Goal: Information Seeking & Learning: Learn about a topic

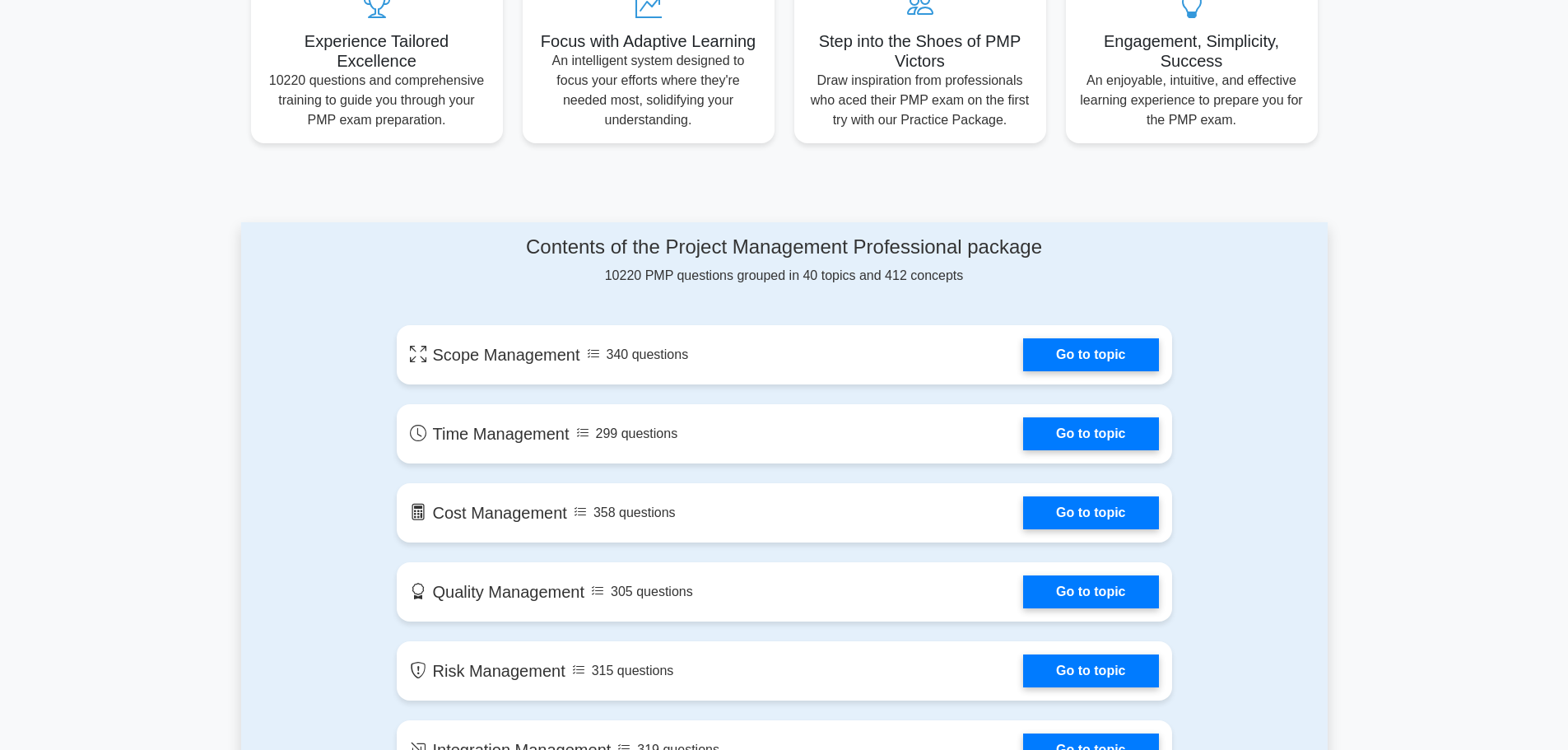
scroll to position [857, 0]
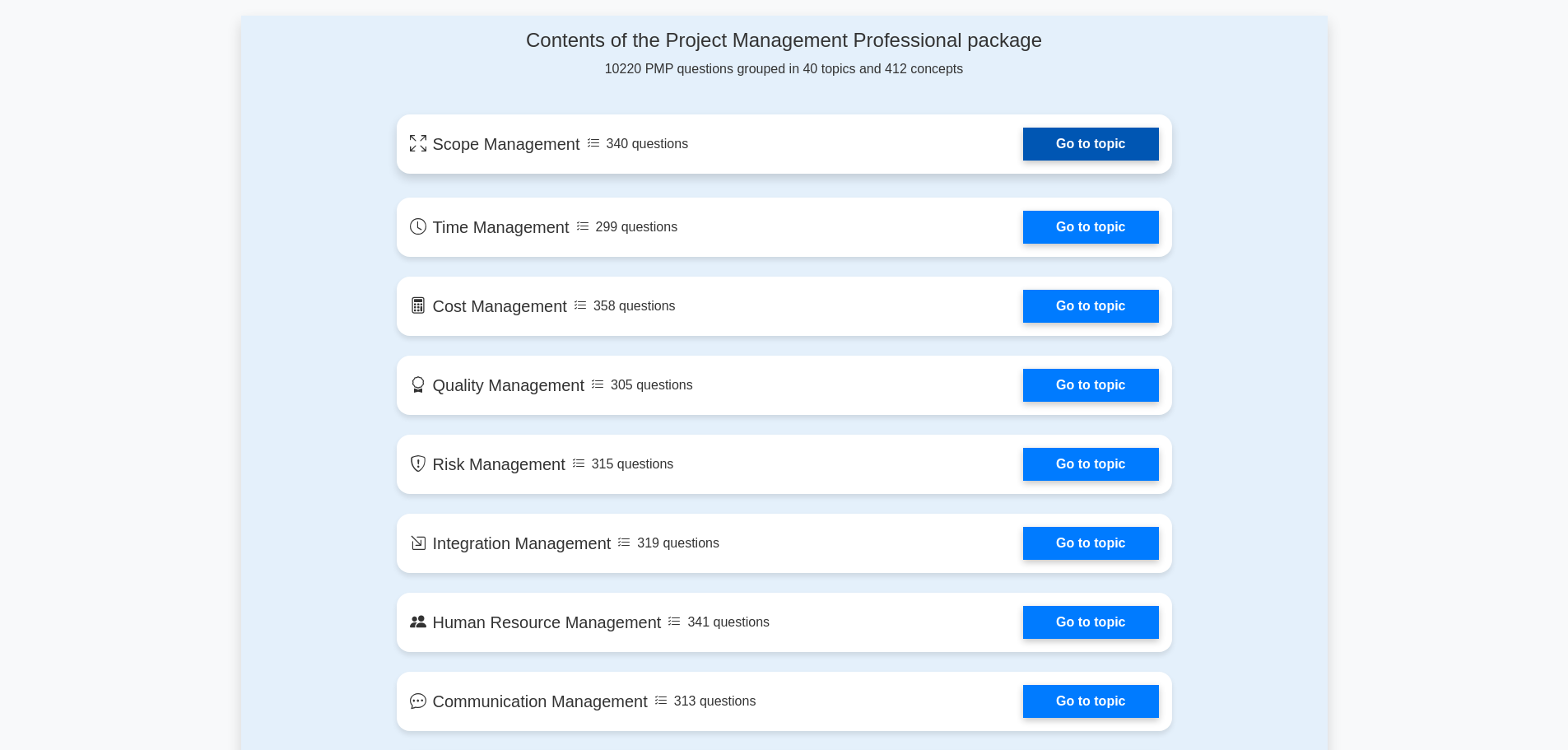
click at [1095, 148] on link "Go to topic" at bounding box center [1090, 144] width 135 height 33
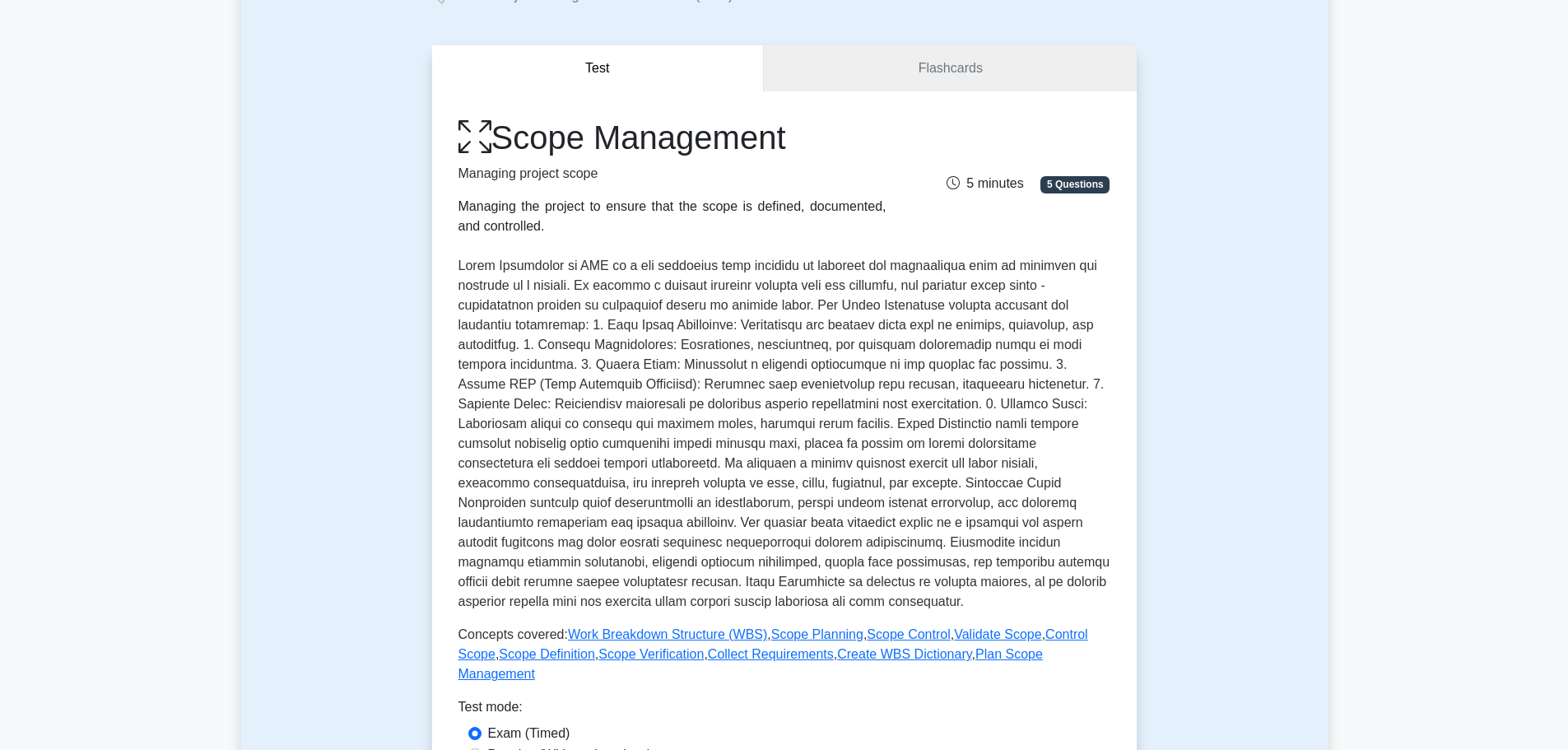
scroll to position [82, 0]
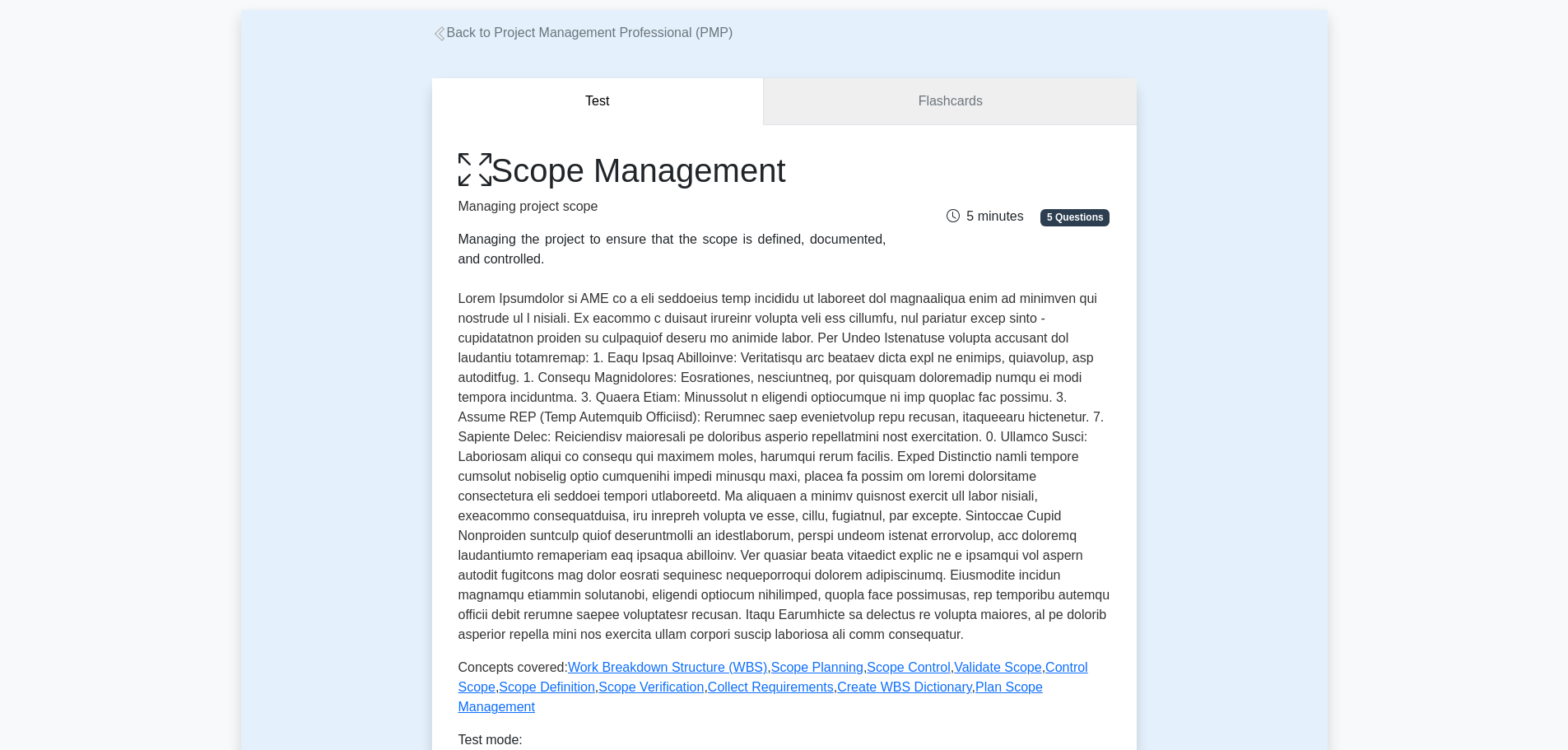
click at [1005, 104] on link "Flashcards" at bounding box center [950, 102] width 373 height 47
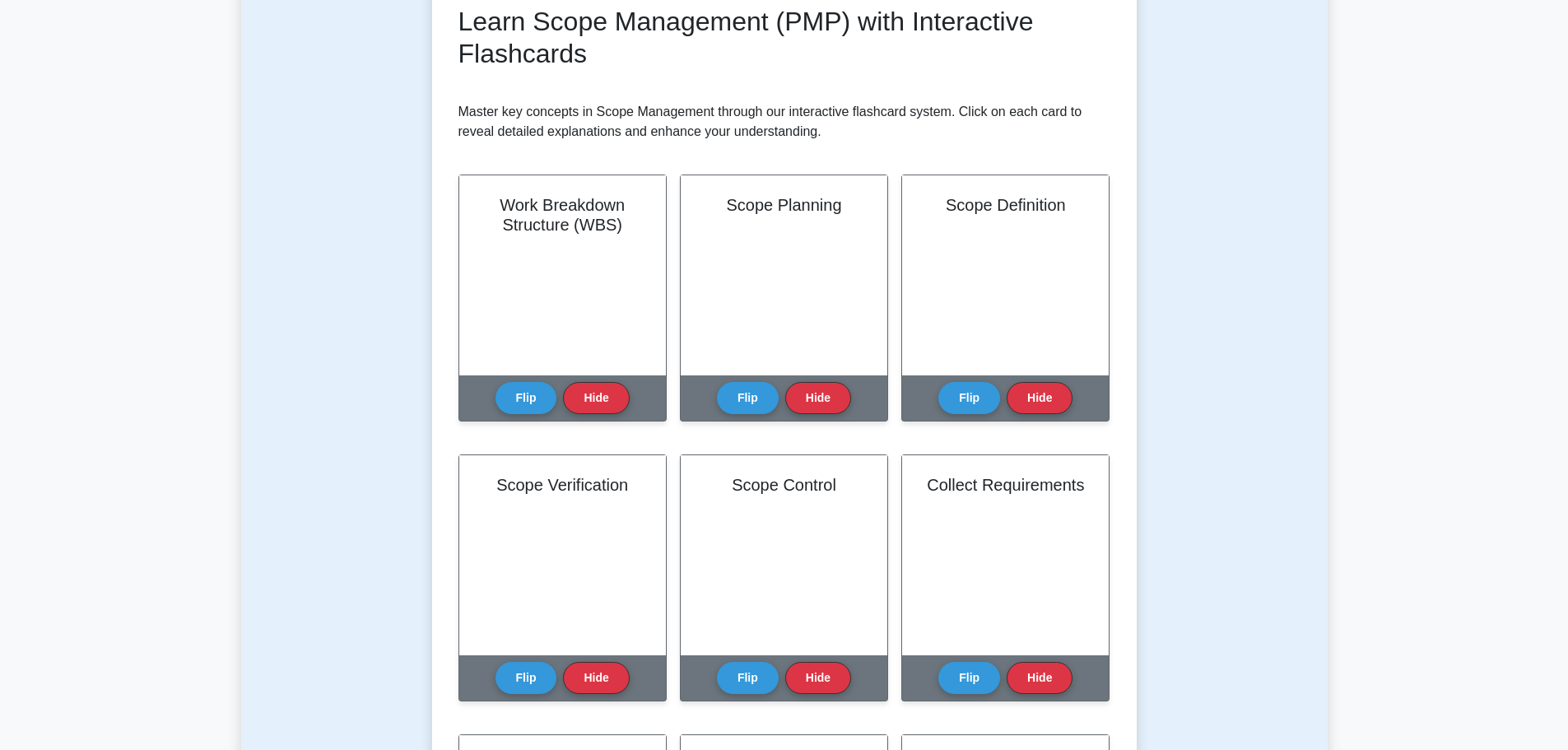
scroll to position [247, 0]
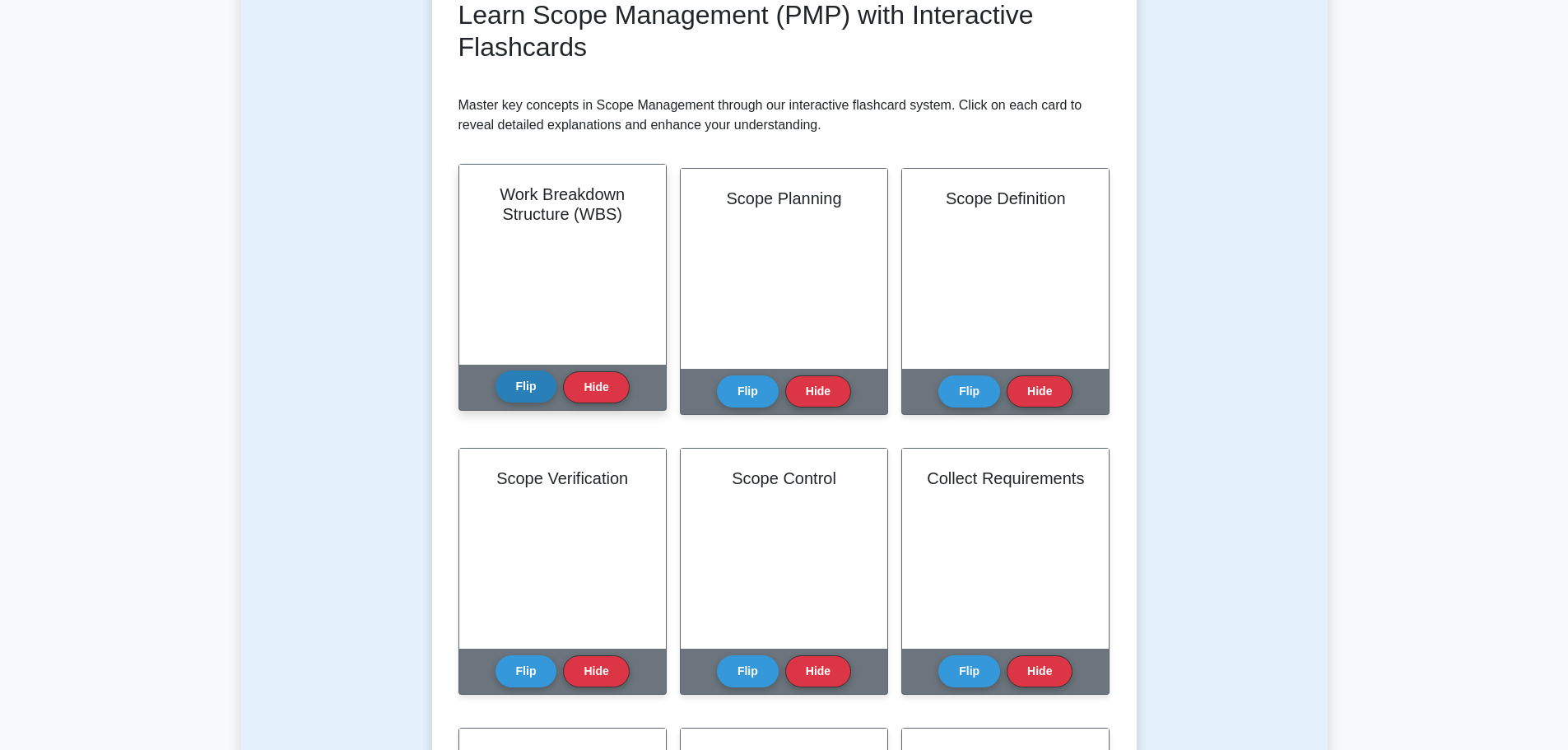
click at [532, 391] on button "Flip" at bounding box center [526, 387] width 62 height 32
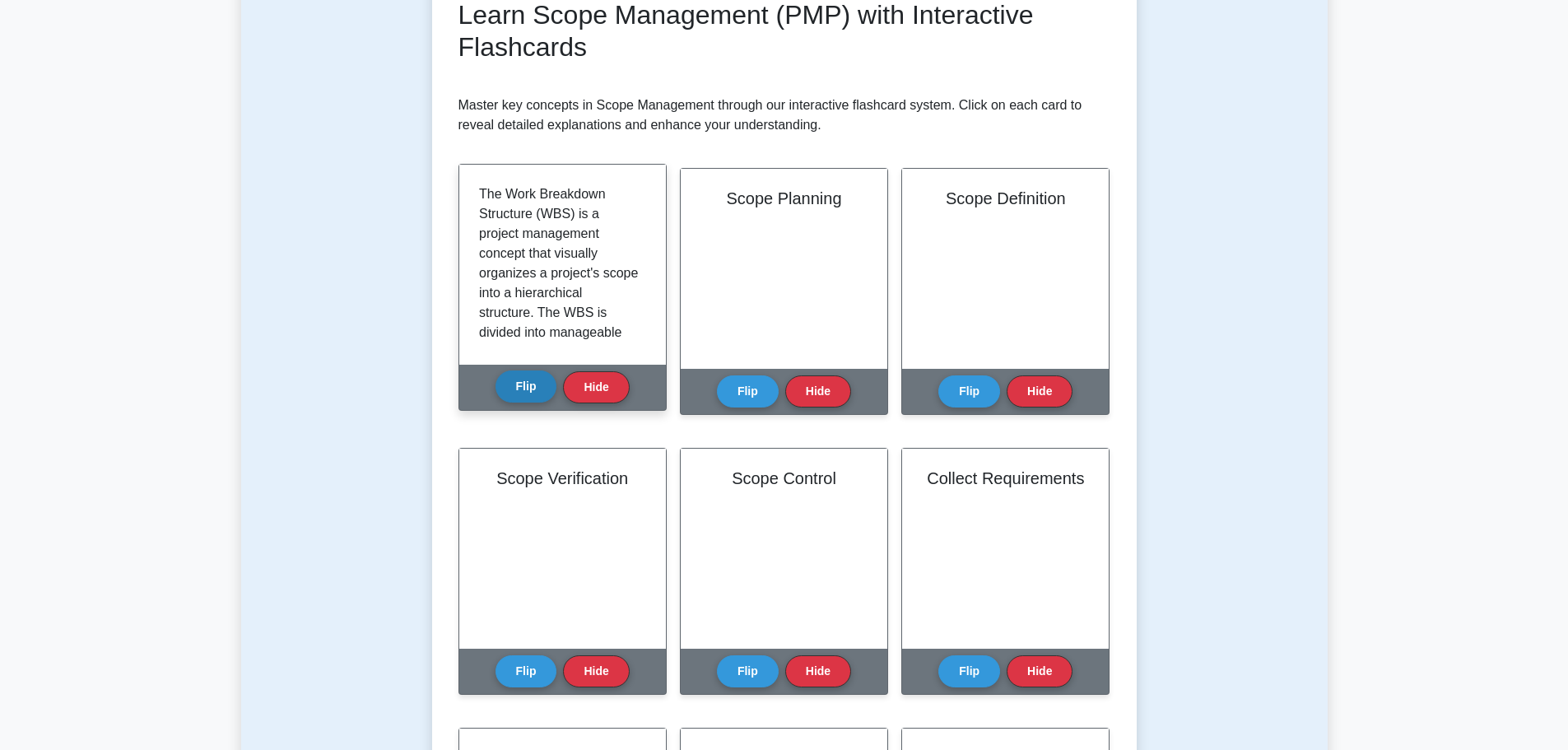
click at [532, 391] on button "Flip" at bounding box center [526, 387] width 62 height 32
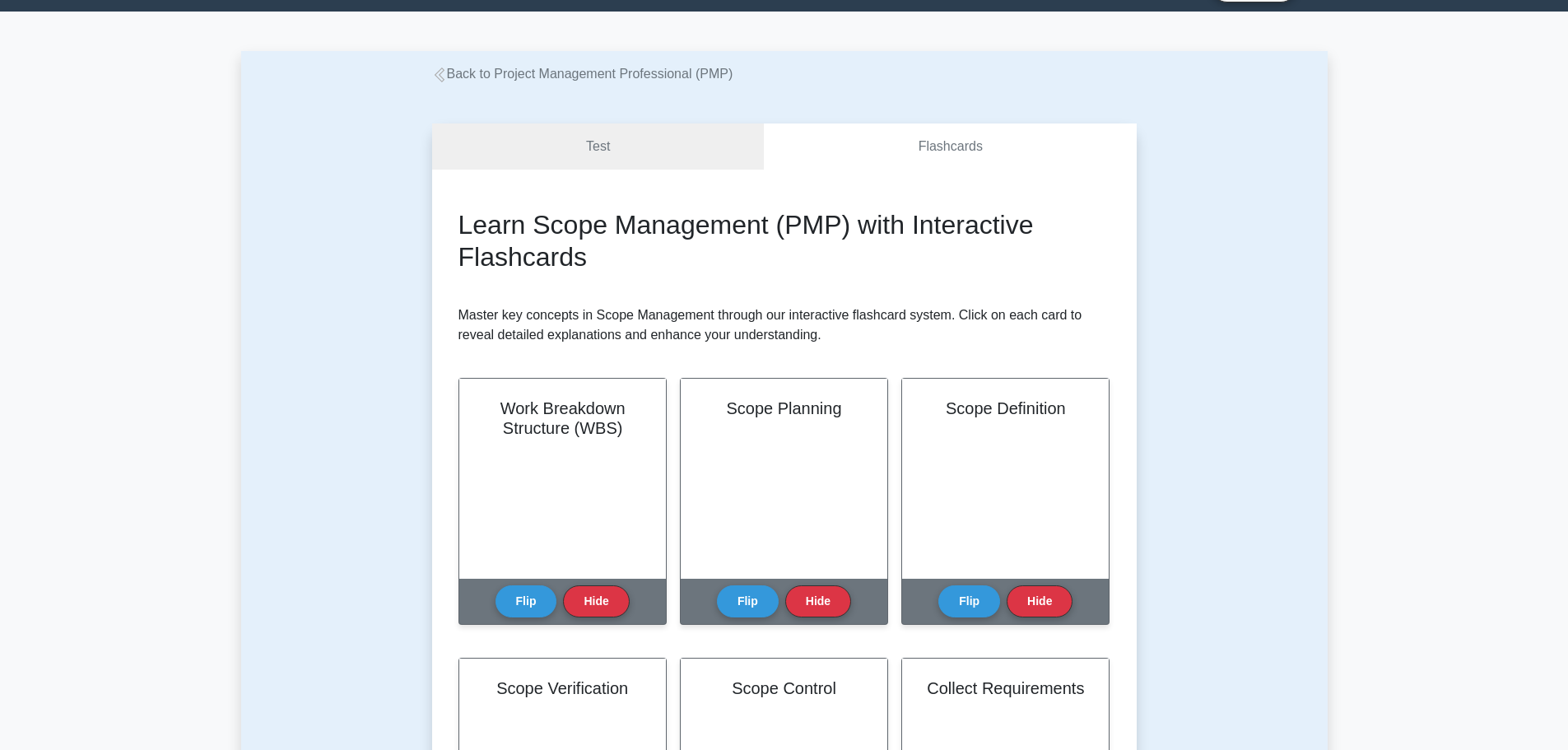
scroll to position [0, 0]
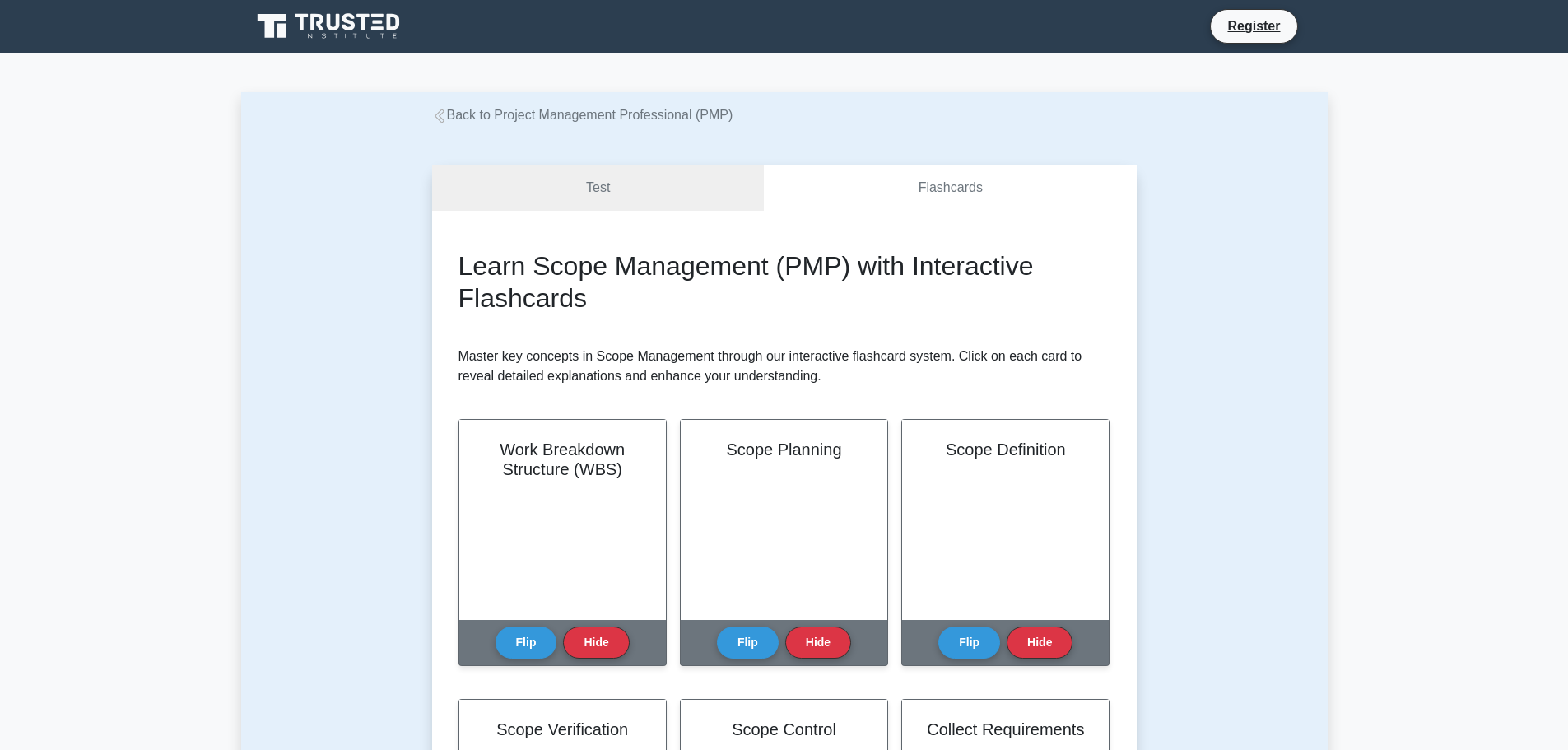
click at [466, 108] on link "Back to Project Management Professional (PMP)" at bounding box center [583, 115] width 301 height 14
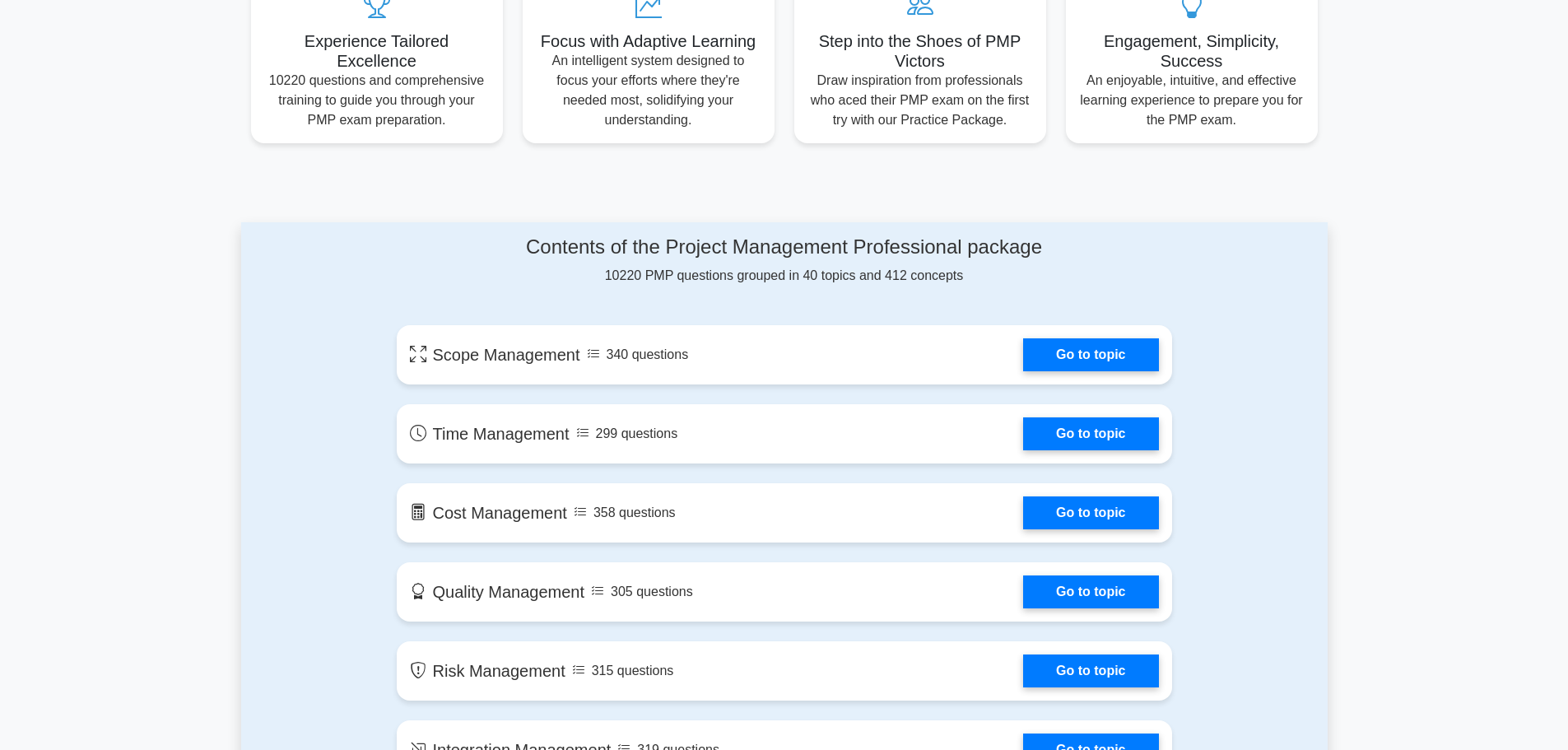
scroll to position [741, 0]
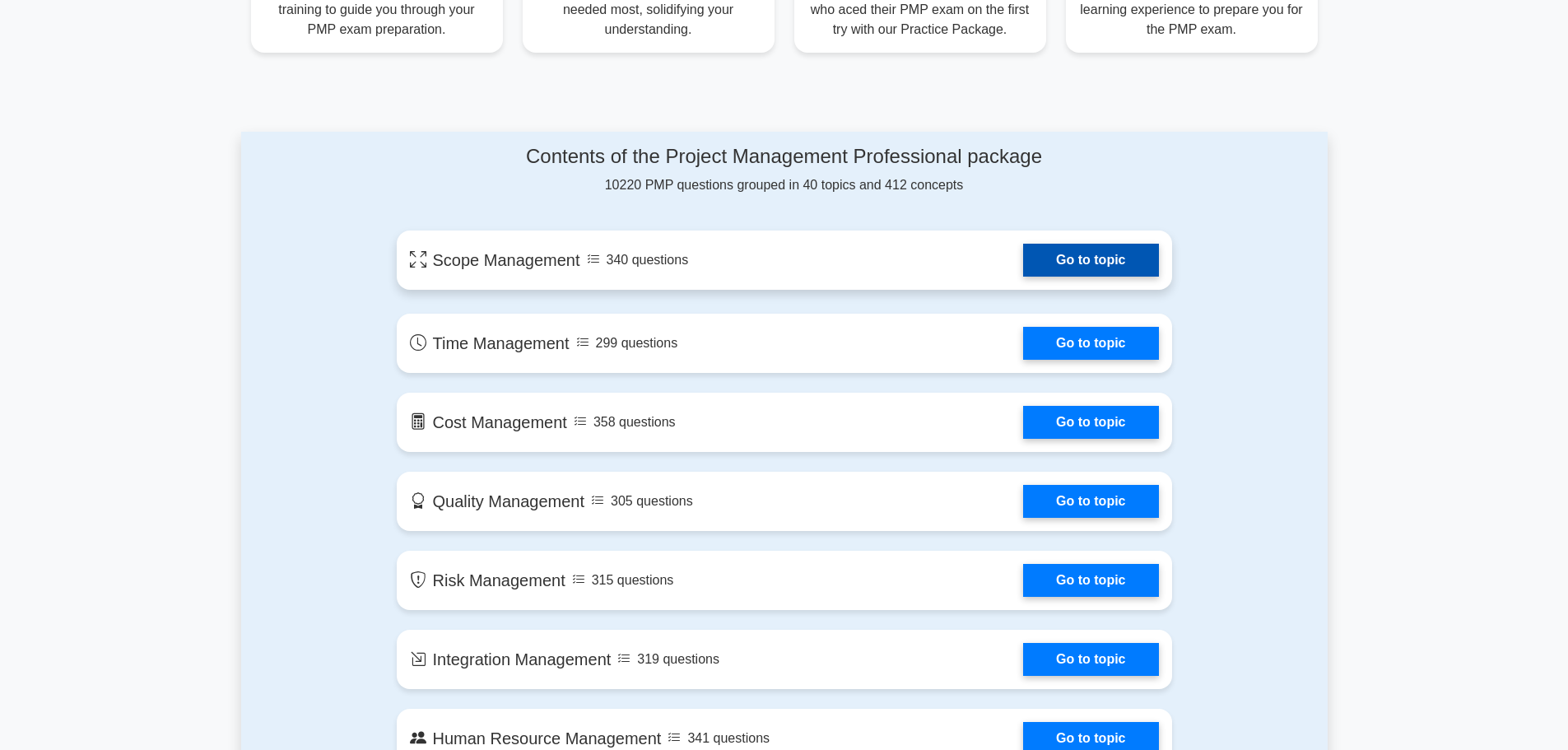
click at [1138, 257] on link "Go to topic" at bounding box center [1090, 260] width 135 height 33
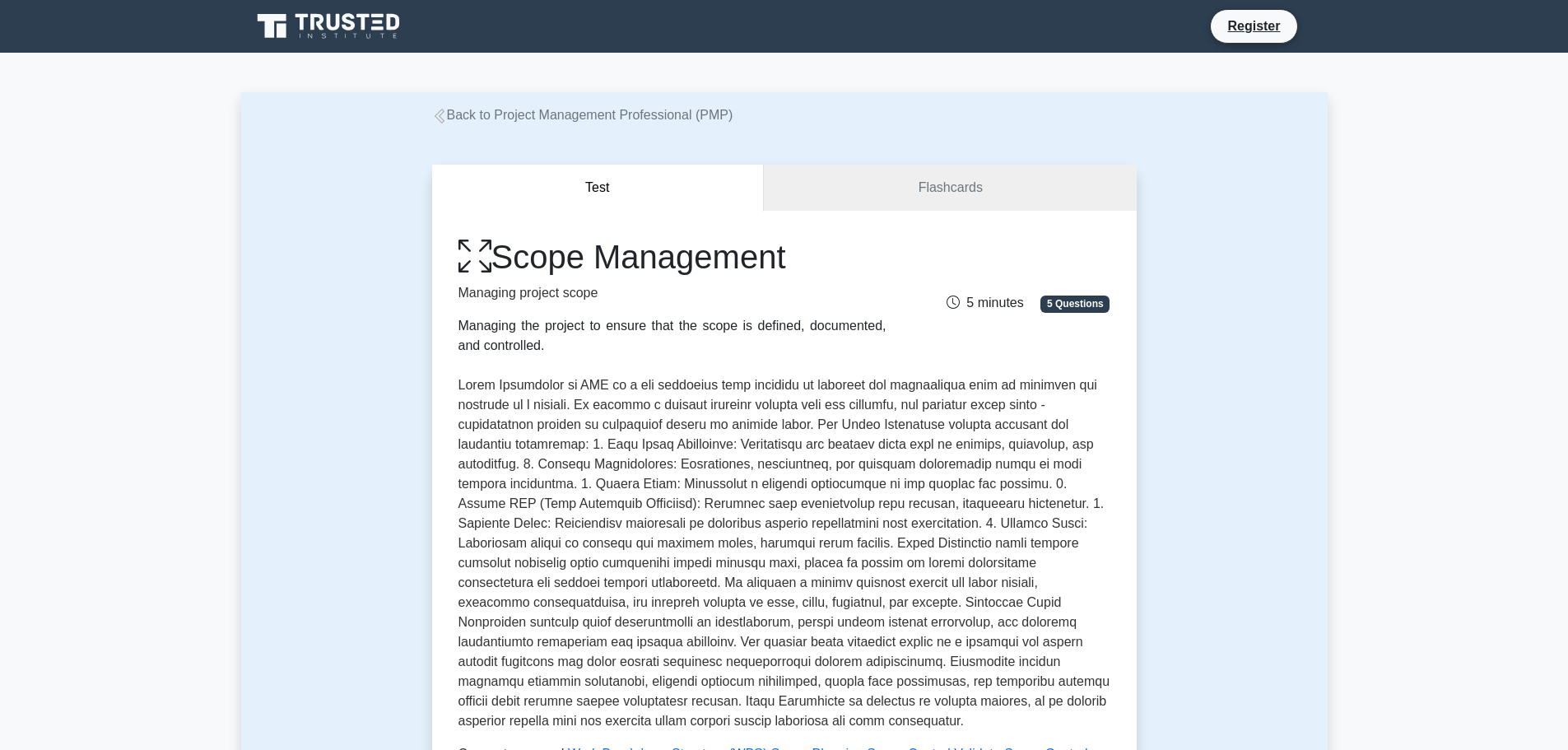
click at [453, 121] on link "Back to Project Management Professional (PMP)" at bounding box center [583, 115] width 301 height 14
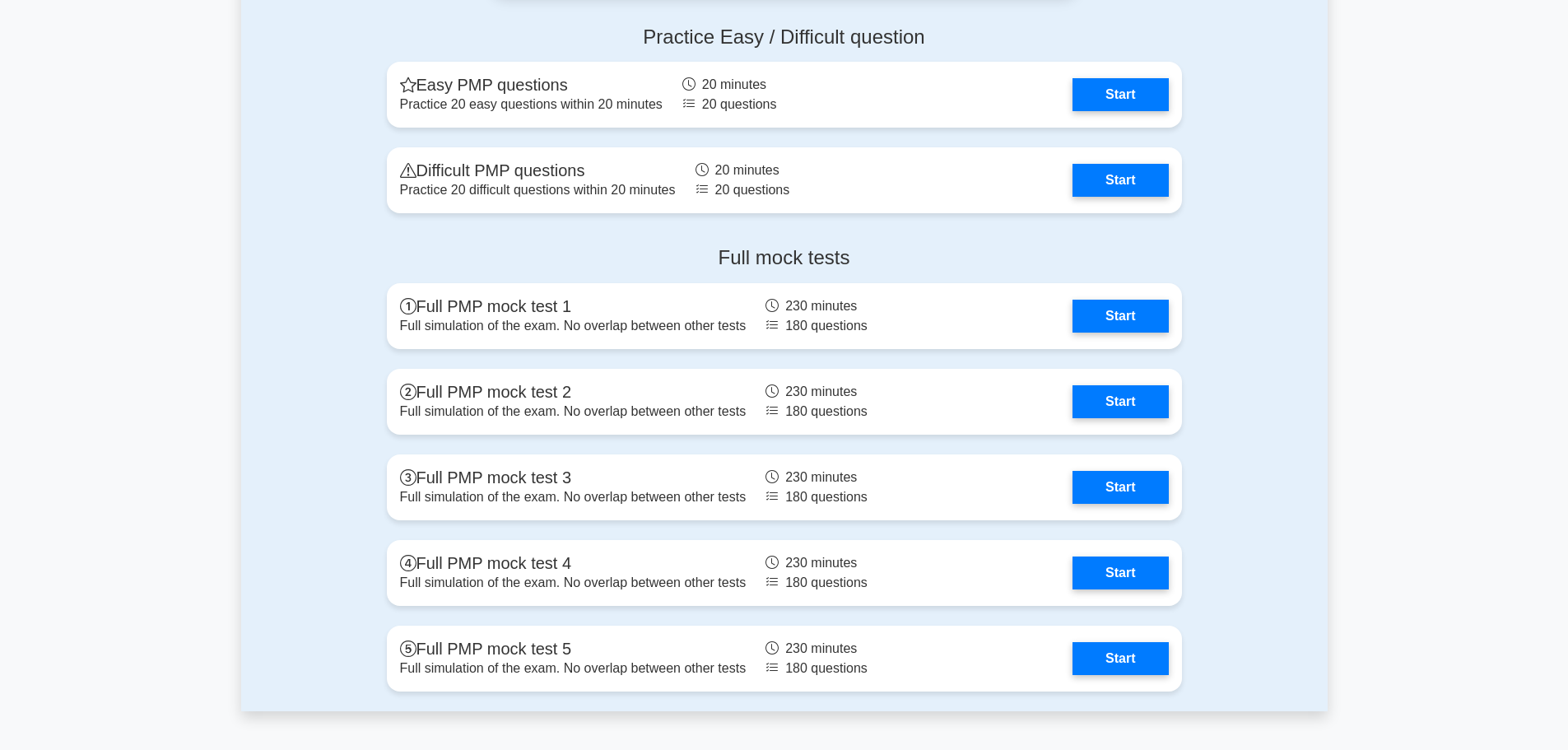
scroll to position [4416, 0]
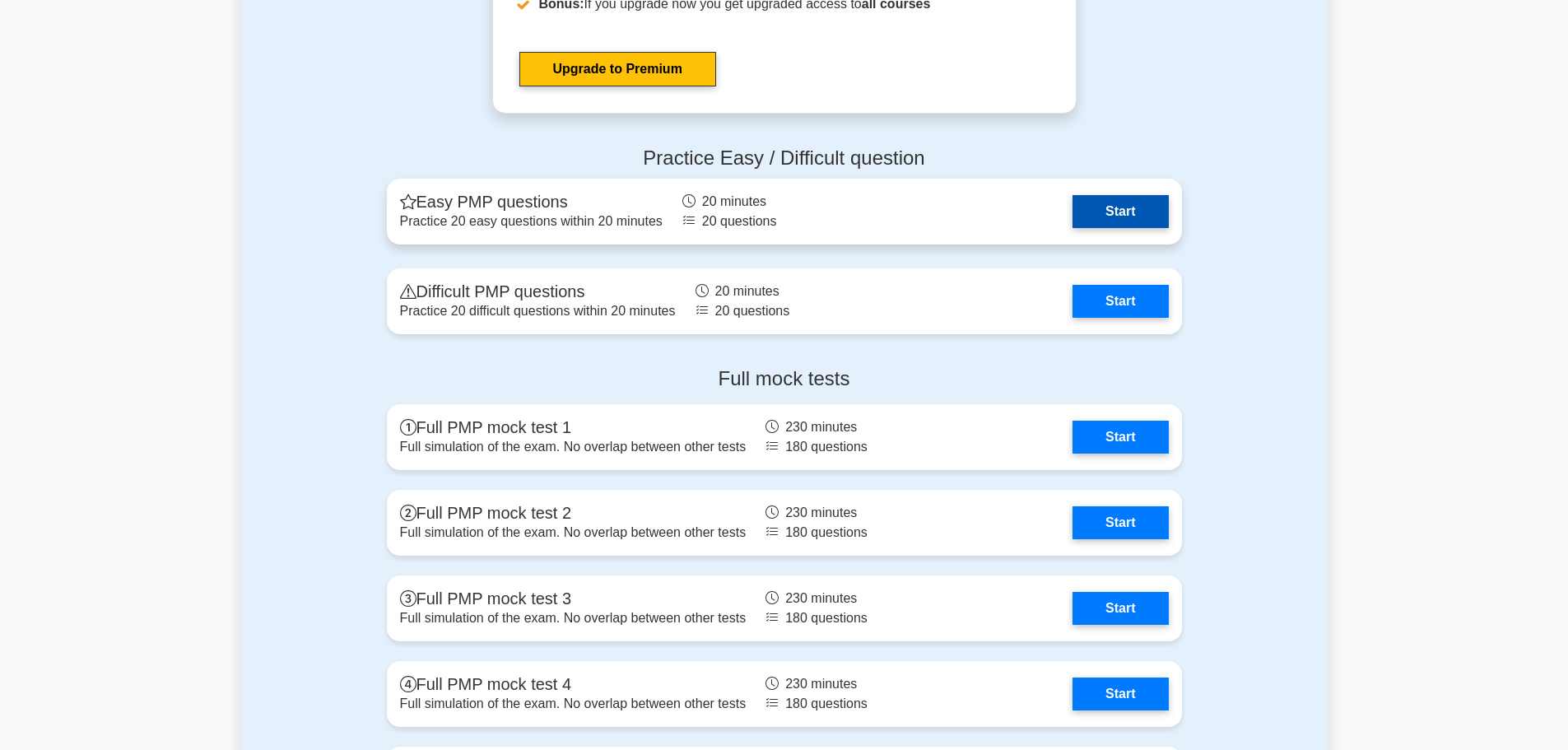
click at [1134, 209] on link "Start" at bounding box center [1120, 211] width 96 height 33
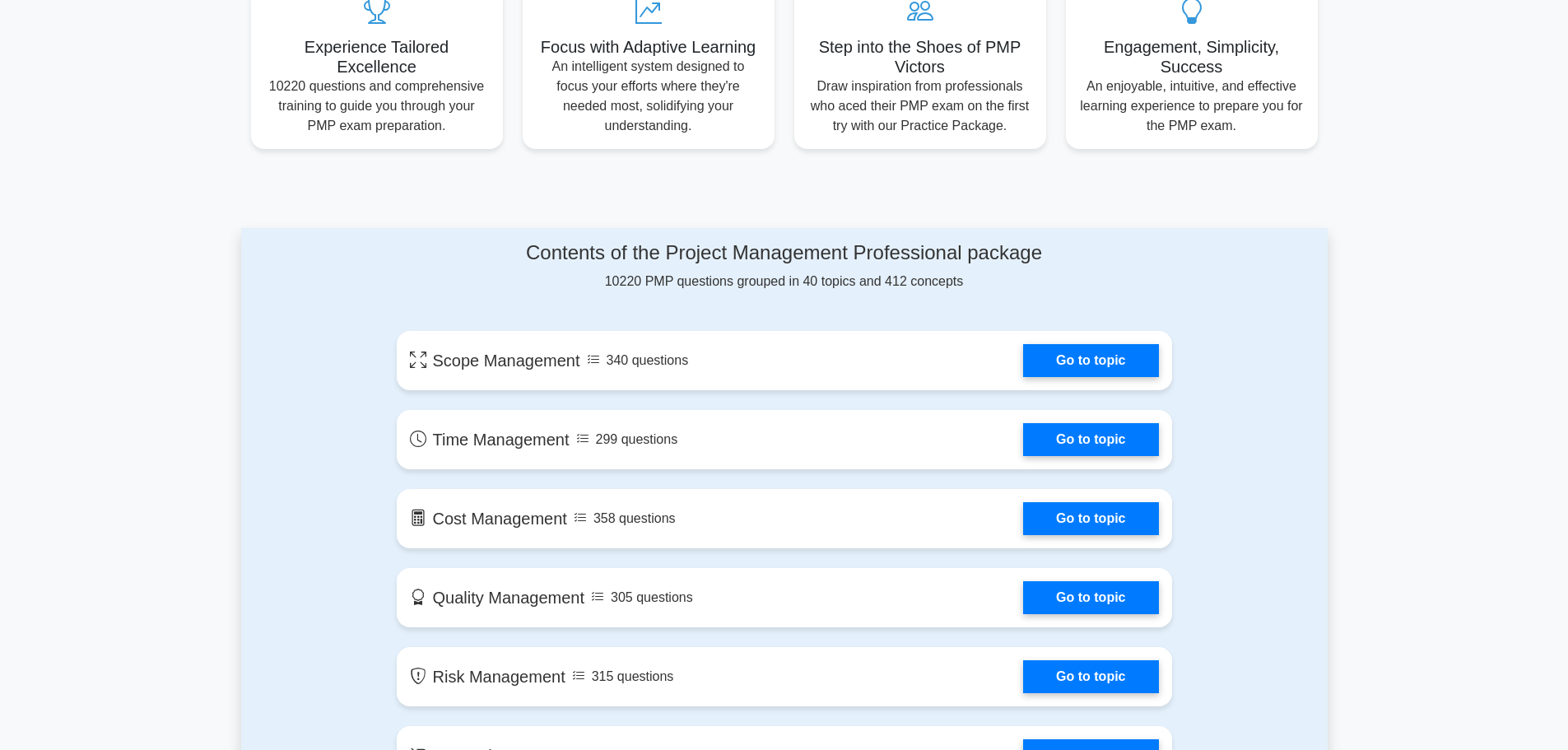
scroll to position [0, 0]
